Goal: Information Seeking & Learning: Learn about a topic

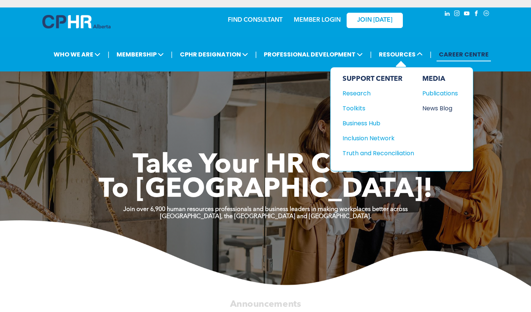
click at [450, 106] on div "News Blog" at bounding box center [438, 108] width 32 height 9
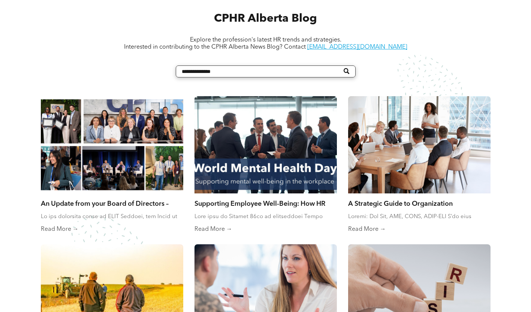
scroll to position [300, 0]
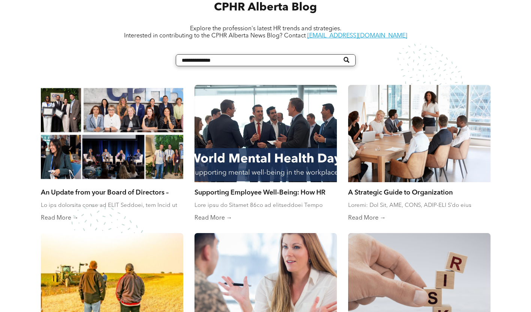
click at [253, 189] on link "Supporting Employee Well-Being: How HR Plays a Role in World Mental Health Day" at bounding box center [265, 192] width 142 height 8
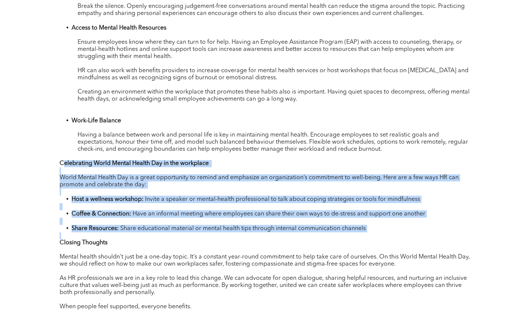
scroll to position [562, 0]
drag, startPoint x: 69, startPoint y: 203, endPoint x: 190, endPoint y: 233, distance: 124.3
click at [190, 233] on div "Each year on October 10th we commemorate World Mental Health day. A day dedicat…" at bounding box center [266, 129] width 412 height 596
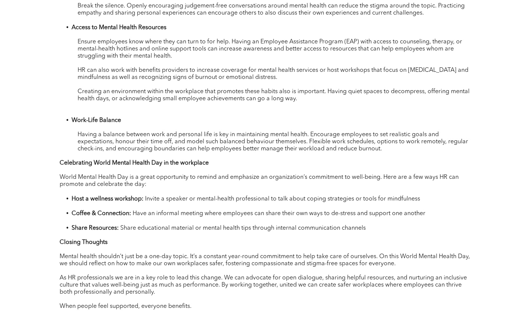
click at [141, 246] on p at bounding box center [266, 249] width 412 height 7
drag, startPoint x: 398, startPoint y: 261, endPoint x: 55, endPoint y: 166, distance: 356.4
click at [55, 166] on div "Each year on October 10th we commemorate World Mental Health day. A day dedicat…" at bounding box center [265, 151] width 449 height 693
copy div "Celebrating World Mental Health Day in the workplace ﻿ World Mental Health Day …"
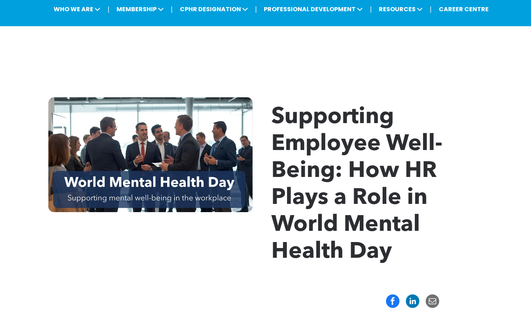
scroll to position [0, 0]
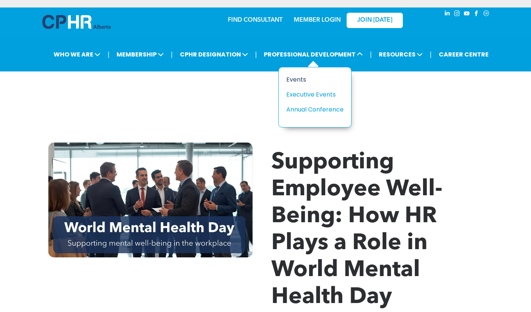
click at [302, 80] on div "Events" at bounding box center [312, 79] width 52 height 9
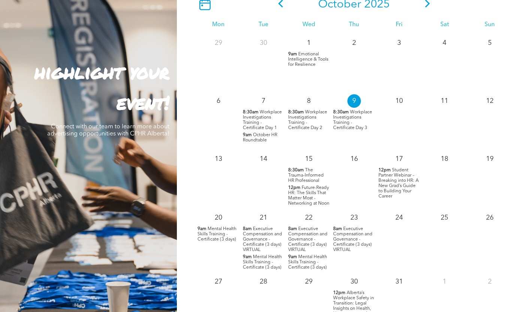
scroll to position [711, 0]
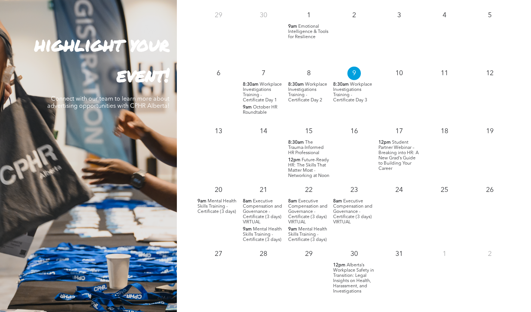
click at [252, 213] on span "Executive Compensation and Governance - Certificate (3 days) VIRTUAL" at bounding box center [262, 211] width 39 height 25
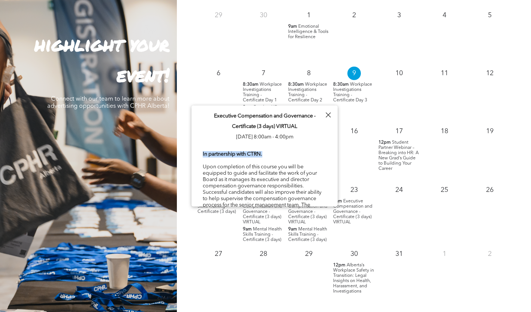
drag, startPoint x: 265, startPoint y: 153, endPoint x: 201, endPoint y: 155, distance: 63.7
copy b "In partnership with CTRN."
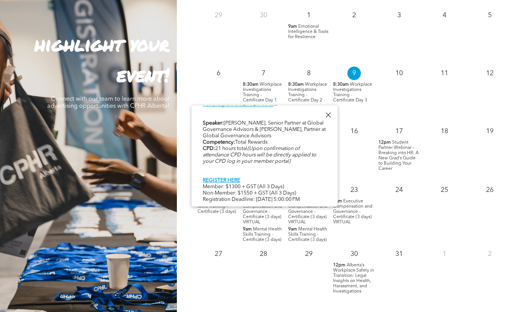
scroll to position [337, 0]
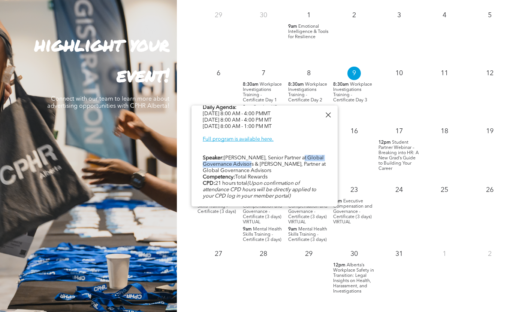
drag, startPoint x: 296, startPoint y: 159, endPoint x: 255, endPoint y: 167, distance: 41.4
click at [255, 167] on div "In partnership with CTRN. Upon completion of this course you will be equipped t…" at bounding box center [265, 26] width 124 height 425
copy div "Global Governance Advisors"
